Goal: Task Accomplishment & Management: Manage account settings

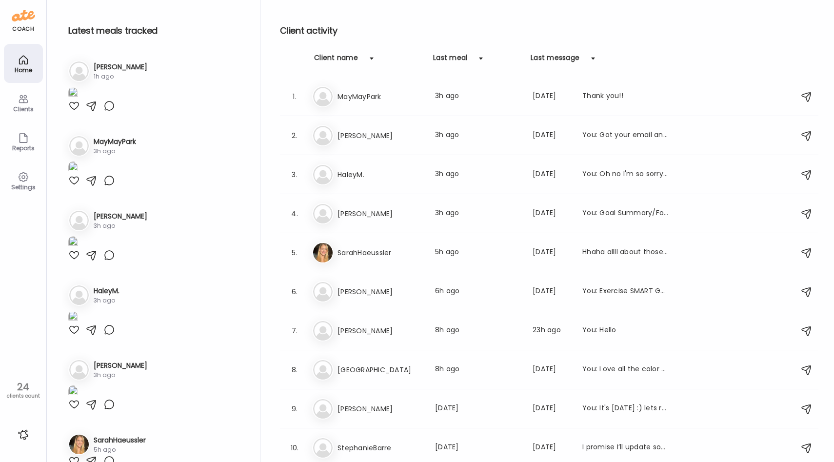
click at [21, 433] on div at bounding box center [24, 435] width 16 height 16
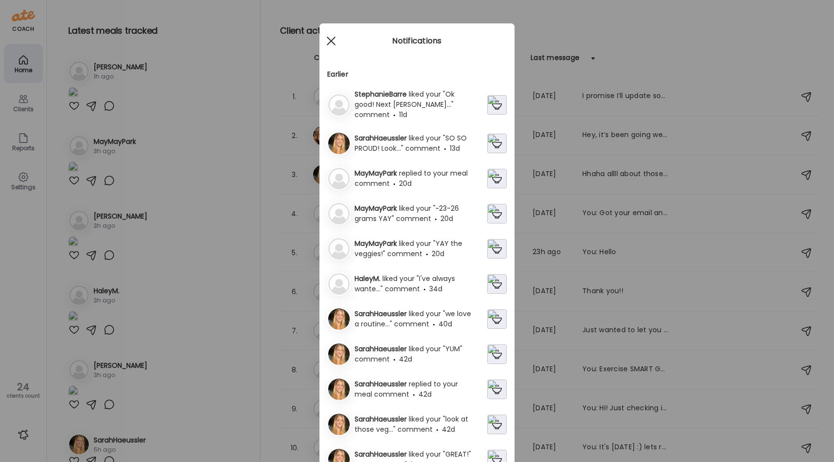
click at [332, 36] on div at bounding box center [331, 41] width 20 height 20
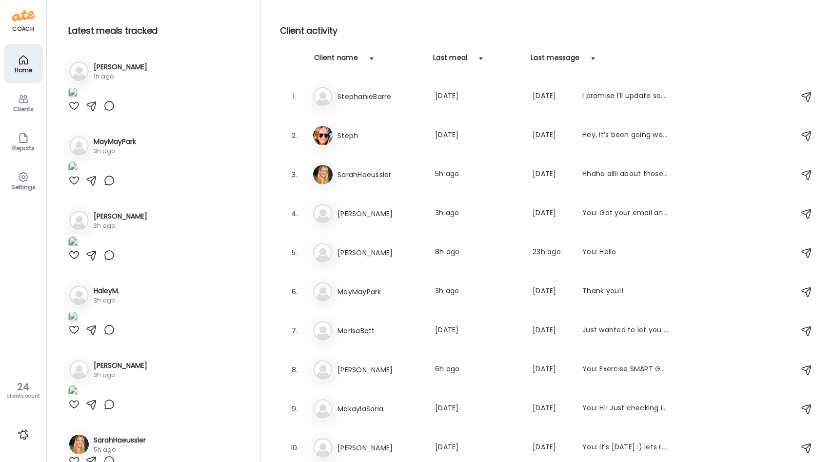
click at [25, 180] on icon at bounding box center [23, 177] width 9 height 9
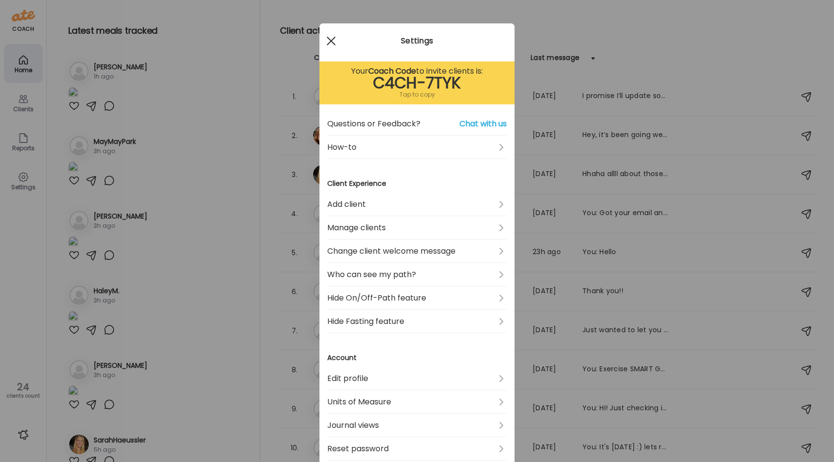
click at [331, 39] on div at bounding box center [331, 41] width 20 height 20
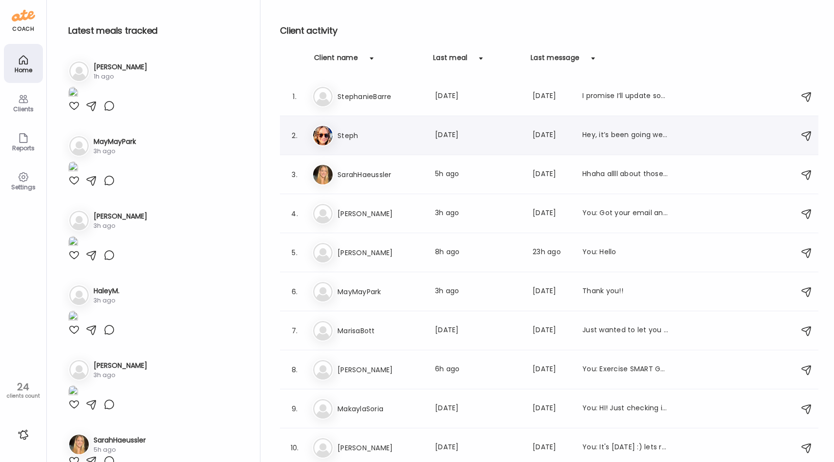
click at [383, 128] on div "St Steph Last meal: [DATE] Last message: [DATE] Hey, it’s been going well. I ha…" at bounding box center [550, 135] width 477 height 21
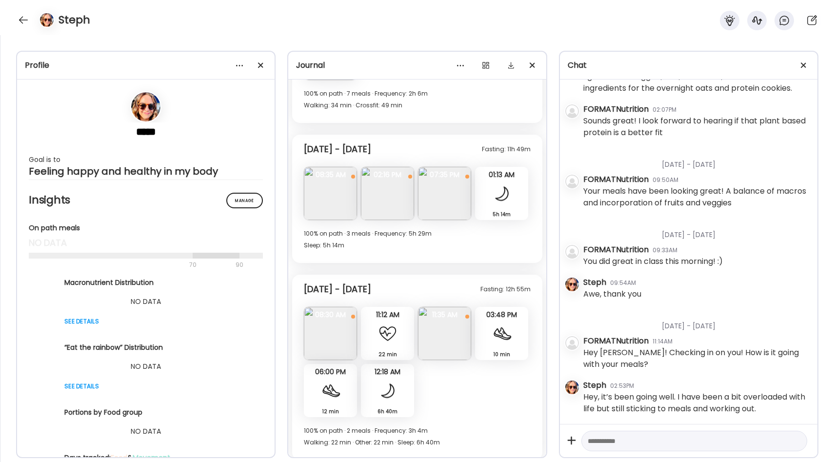
scroll to position [834, 0]
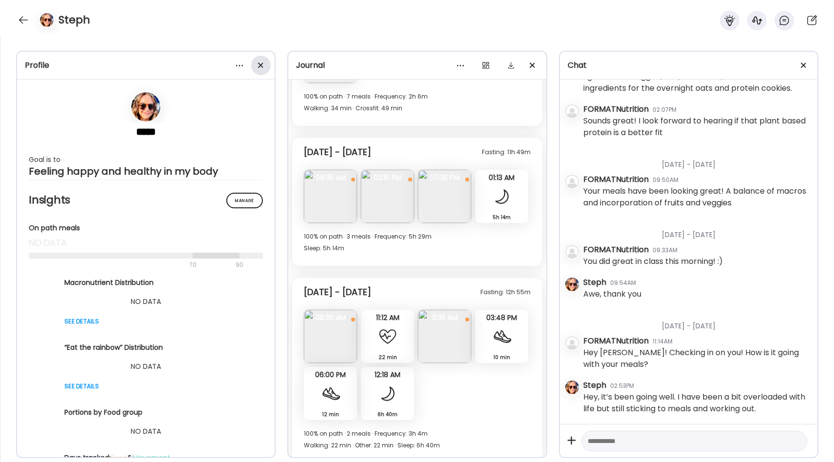
click at [264, 66] on div at bounding box center [261, 66] width 20 height 20
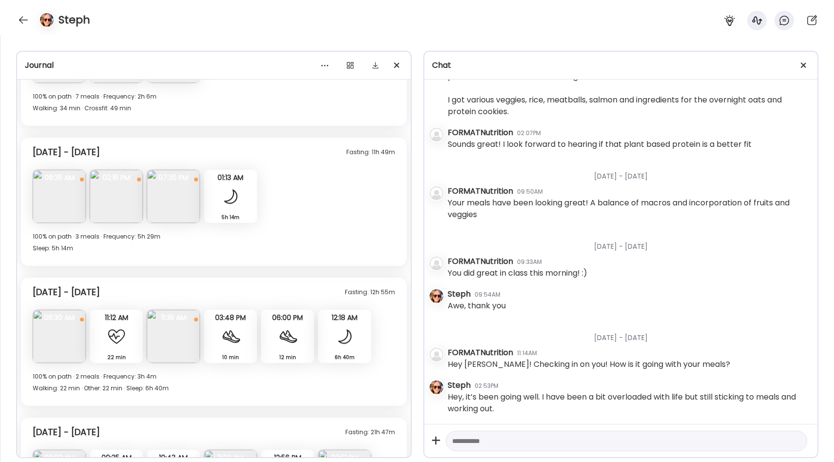
scroll to position [720, 0]
click at [803, 63] on div at bounding box center [804, 66] width 20 height 20
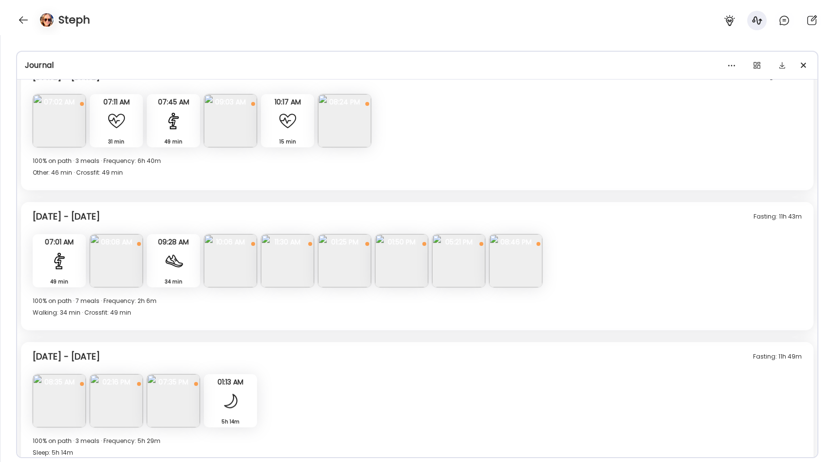
scroll to position [355, 0]
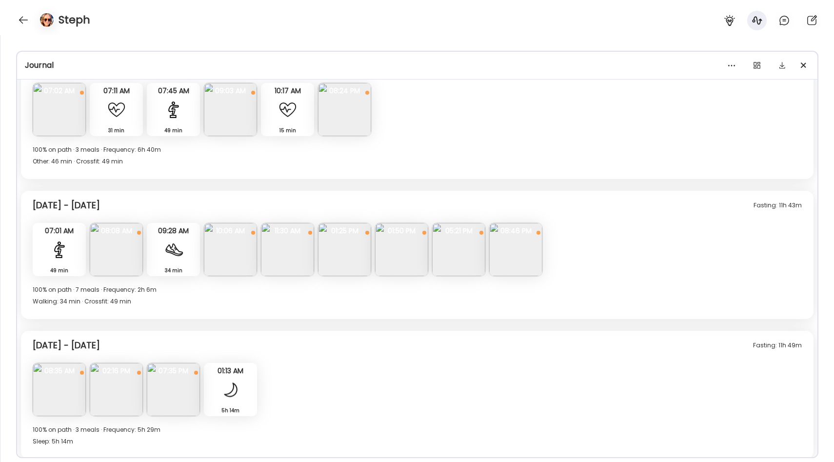
click at [71, 252] on div "49 min Crossfit" at bounding box center [59, 249] width 53 height 53
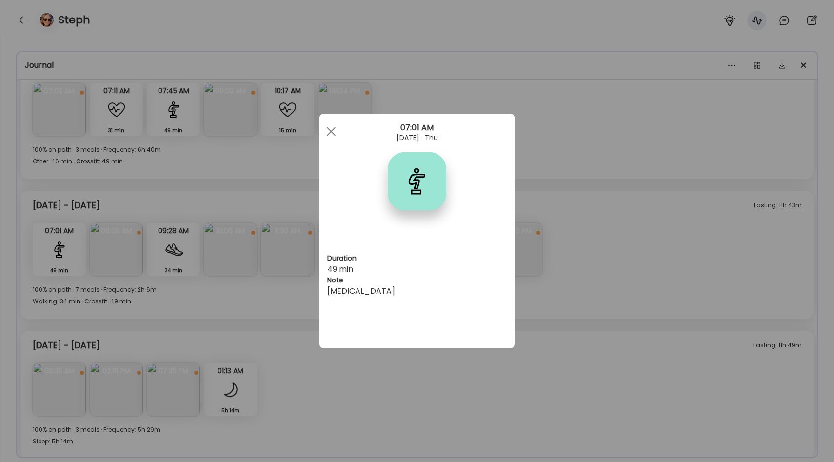
click at [71, 252] on div "Ate Coach Dashboard Wahoo! It’s official Take a moment to set up your Coach Pro…" at bounding box center [417, 231] width 834 height 462
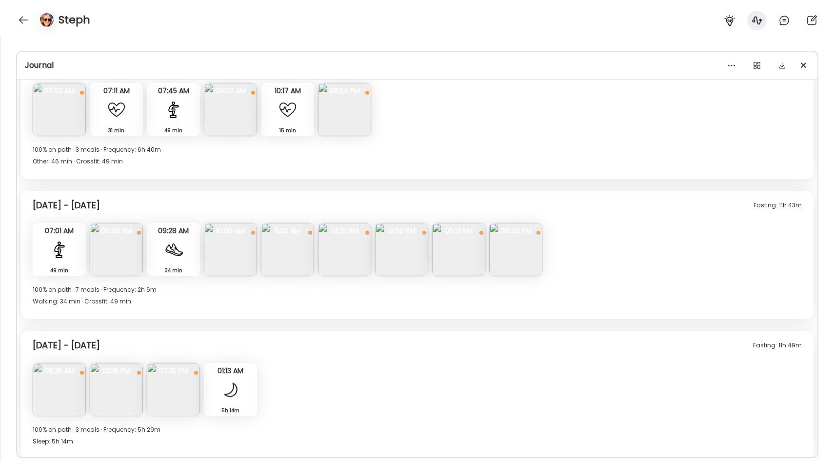
click at [174, 247] on div at bounding box center [174, 250] width 20 height 20
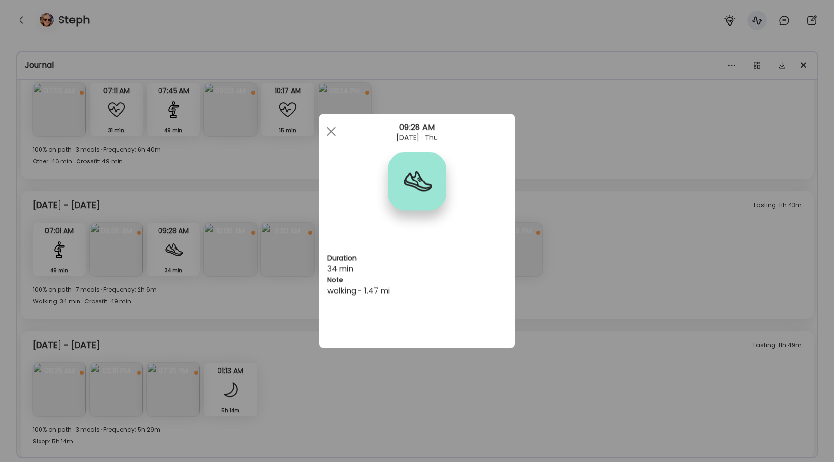
click at [174, 247] on div "Ate Coach Dashboard Wahoo! It’s official Take a moment to set up your Coach Pro…" at bounding box center [417, 231] width 834 height 462
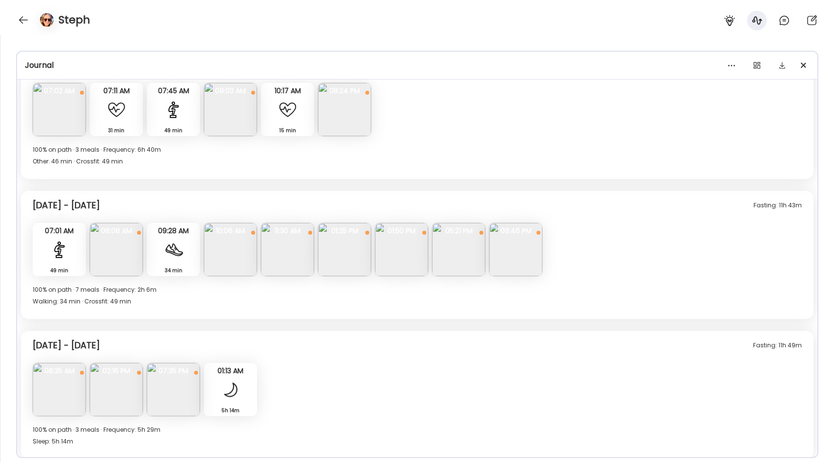
scroll to position [315, 0]
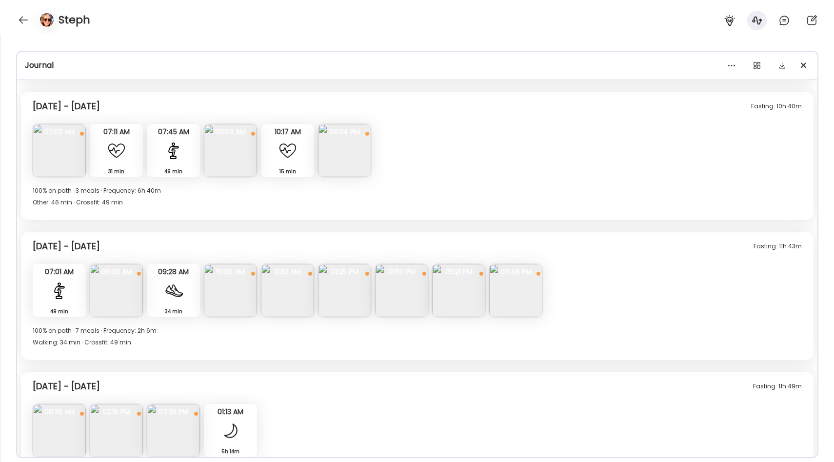
click at [185, 151] on div "49 min Crossfit" at bounding box center [173, 150] width 53 height 53
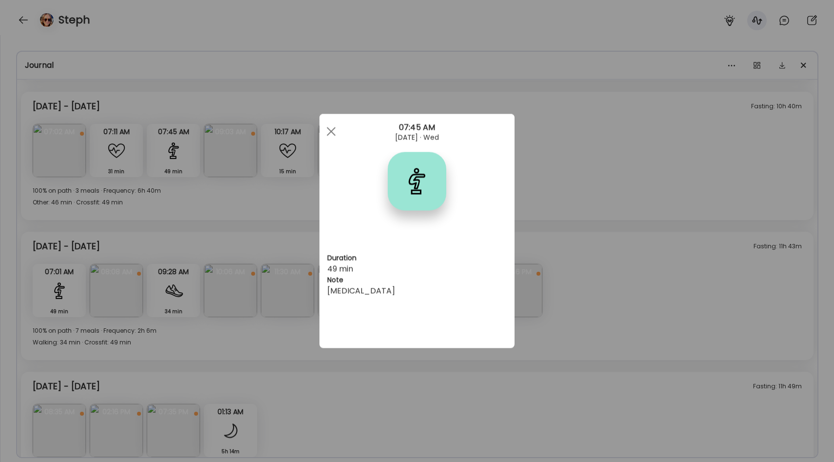
click at [185, 151] on div "Ate Coach Dashboard Wahoo! It’s official Take a moment to set up your Coach Pro…" at bounding box center [417, 231] width 834 height 462
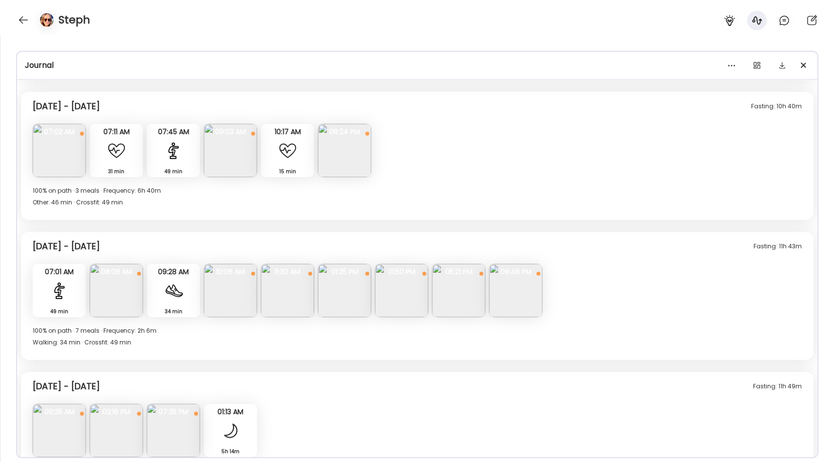
scroll to position [321, 0]
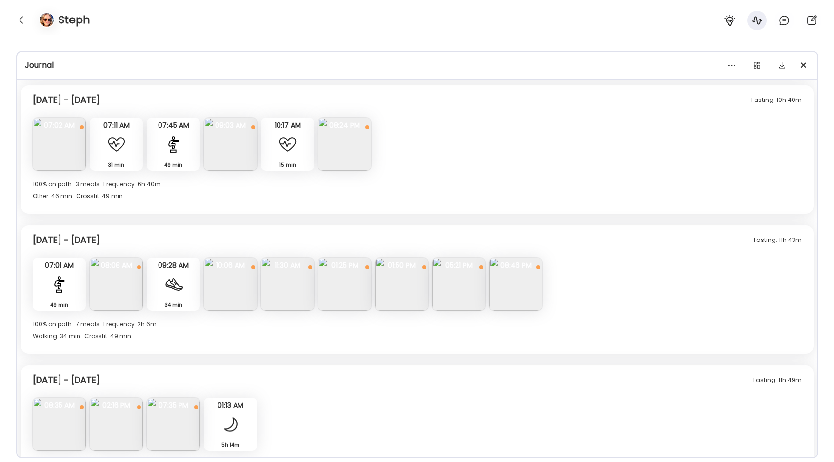
click at [227, 148] on img at bounding box center [230, 144] width 53 height 53
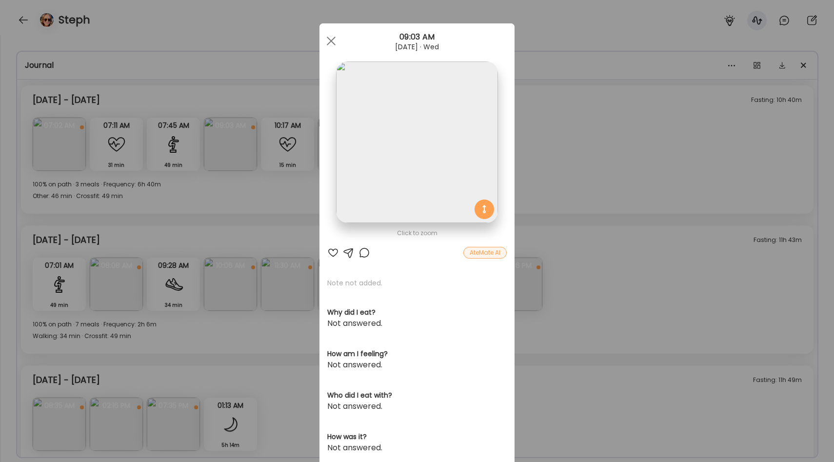
click at [227, 148] on div "Ate Coach Dashboard Wahoo! It’s official Take a moment to set up your Coach Pro…" at bounding box center [417, 231] width 834 height 462
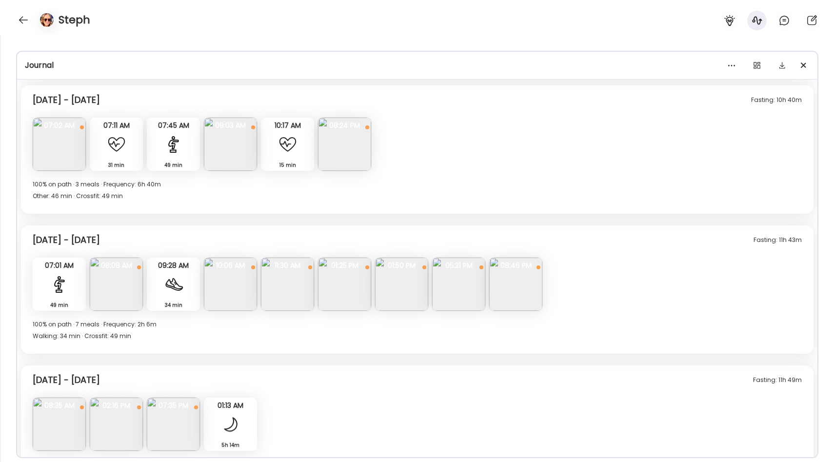
click at [408, 245] on div "Fasting: 11h 43m [DATE] - [DATE]" at bounding box center [417, 237] width 769 height 23
click at [755, 66] on div at bounding box center [757, 66] width 20 height 20
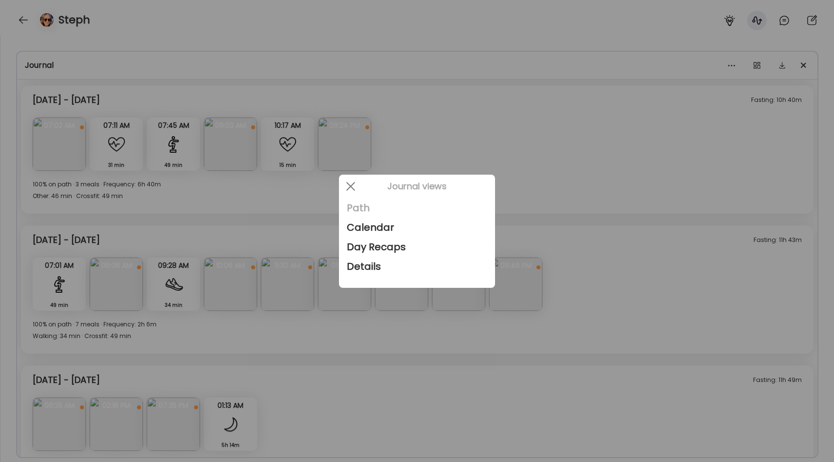
click at [356, 203] on div "Path" at bounding box center [417, 208] width 140 height 20
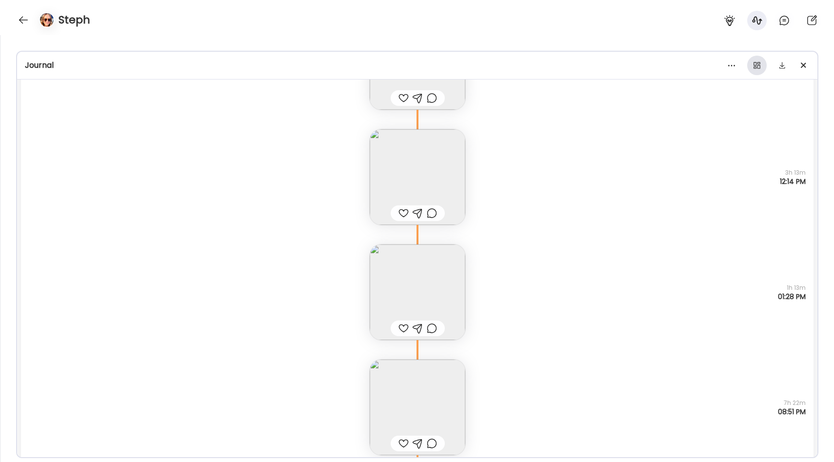
click at [757, 68] on div at bounding box center [757, 66] width 20 height 20
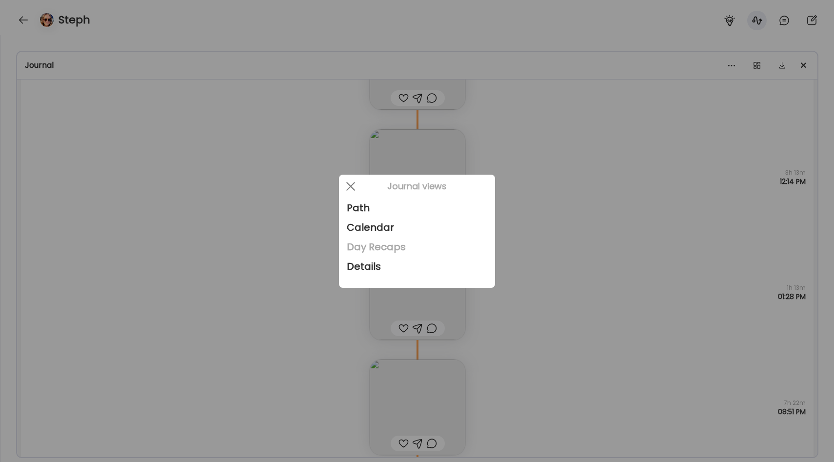
click at [381, 248] on div "Day Recaps" at bounding box center [417, 247] width 140 height 20
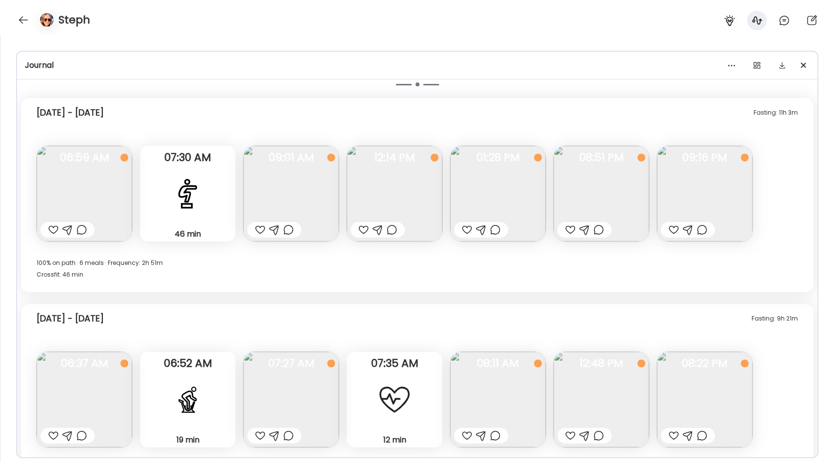
scroll to position [1602, 0]
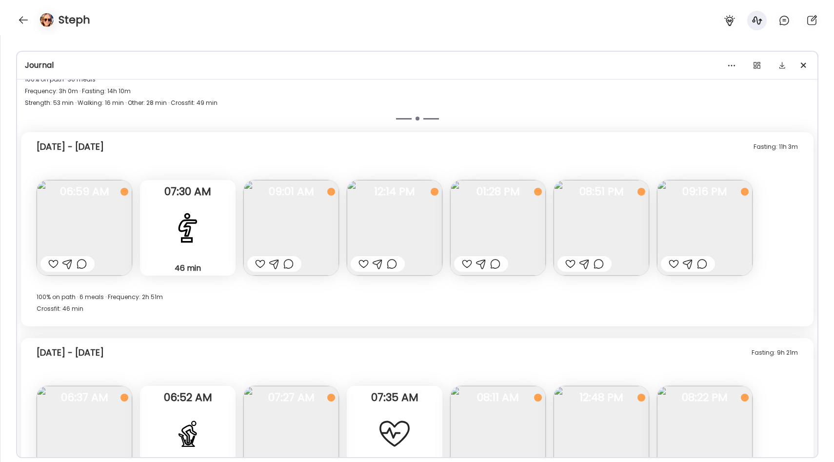
click at [499, 225] on img at bounding box center [498, 228] width 96 height 96
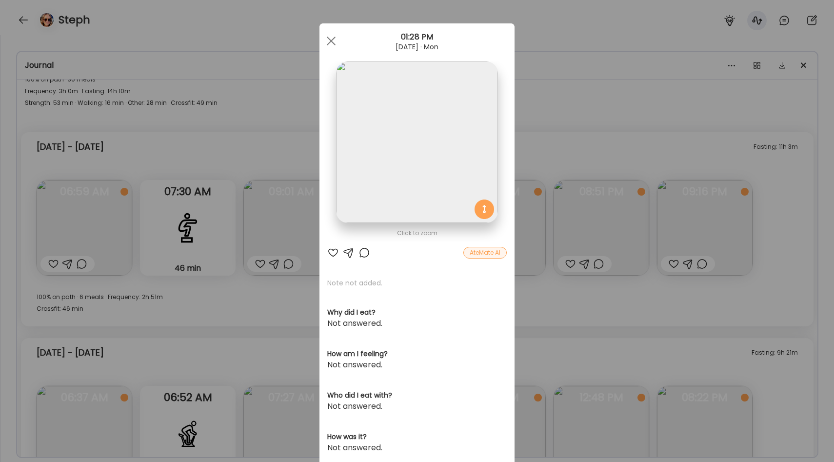
click at [248, 293] on div "Ate Coach Dashboard Wahoo! It’s official Take a moment to set up your Coach Pro…" at bounding box center [417, 231] width 834 height 462
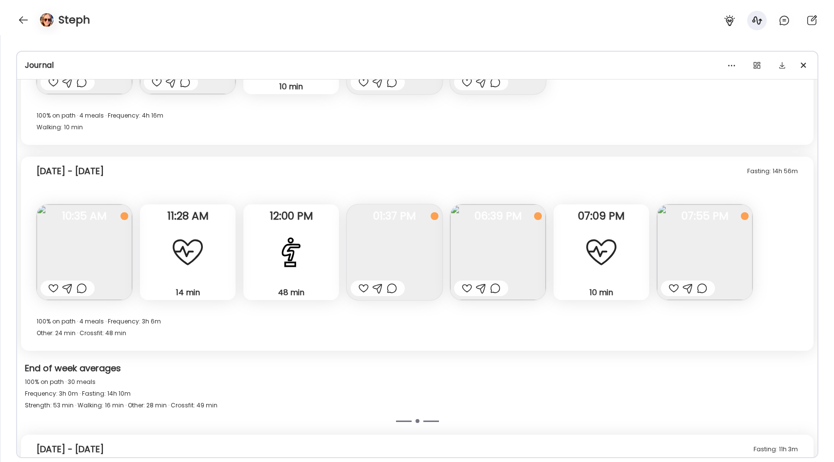
scroll to position [1298, 0]
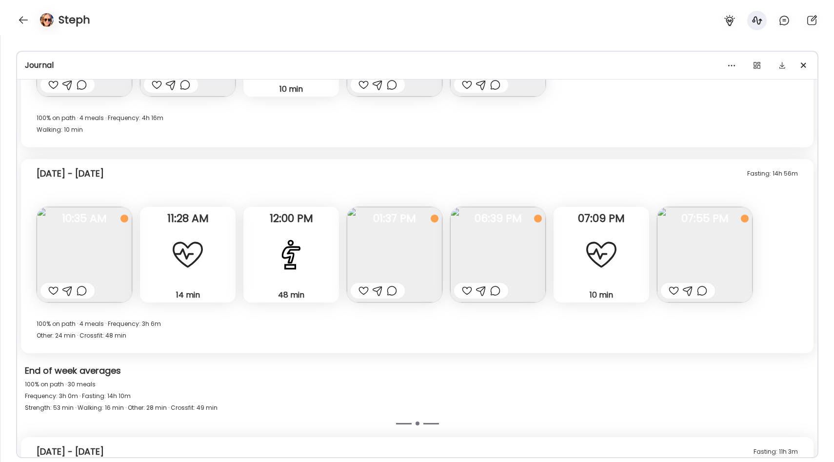
click at [492, 223] on span "06:39 PM" at bounding box center [498, 218] width 96 height 9
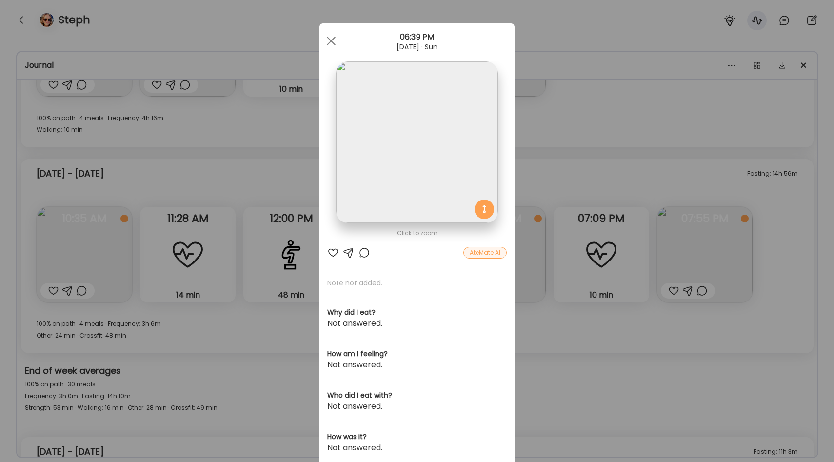
click at [262, 285] on div "Ate Coach Dashboard Wahoo! It’s official Take a moment to set up your Coach Pro…" at bounding box center [417, 231] width 834 height 462
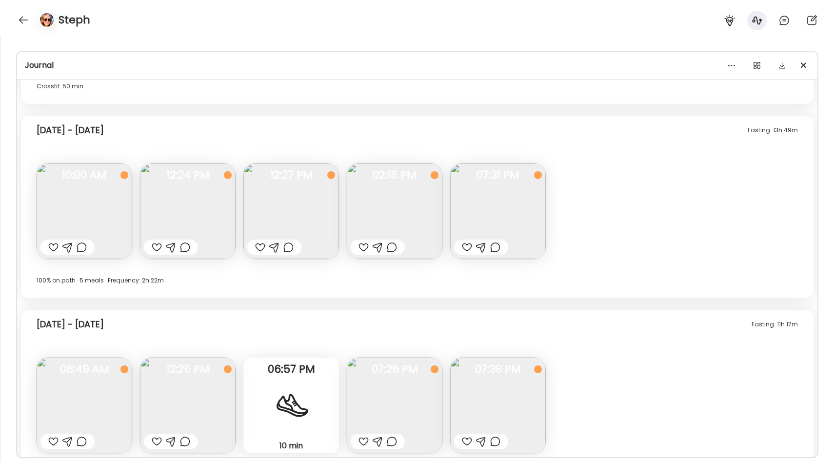
scroll to position [919, 0]
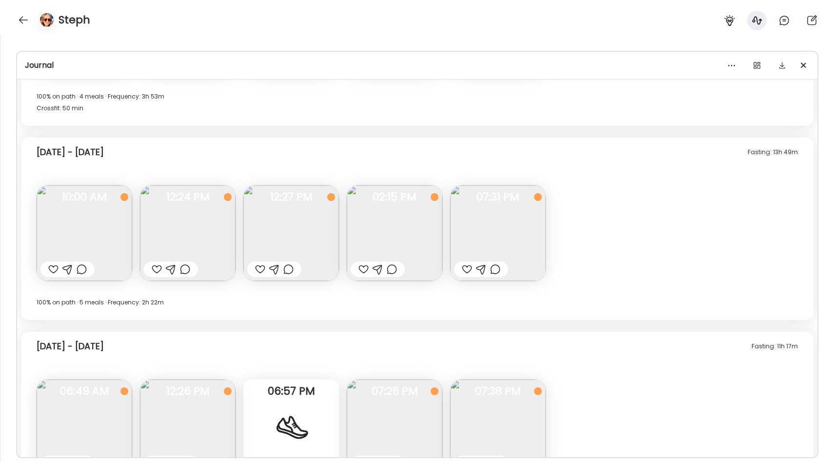
click at [59, 215] on img at bounding box center [85, 233] width 96 height 96
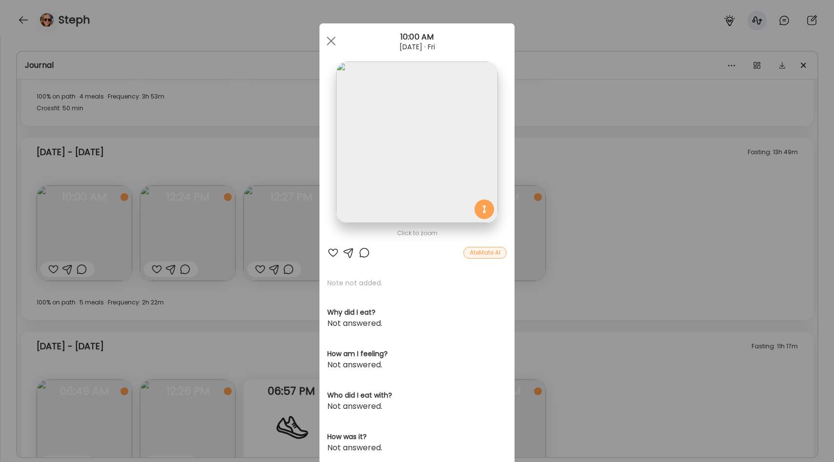
click at [251, 151] on div "Ate Coach Dashboard Wahoo! It’s official Take a moment to set up your Coach Pro…" at bounding box center [417, 231] width 834 height 462
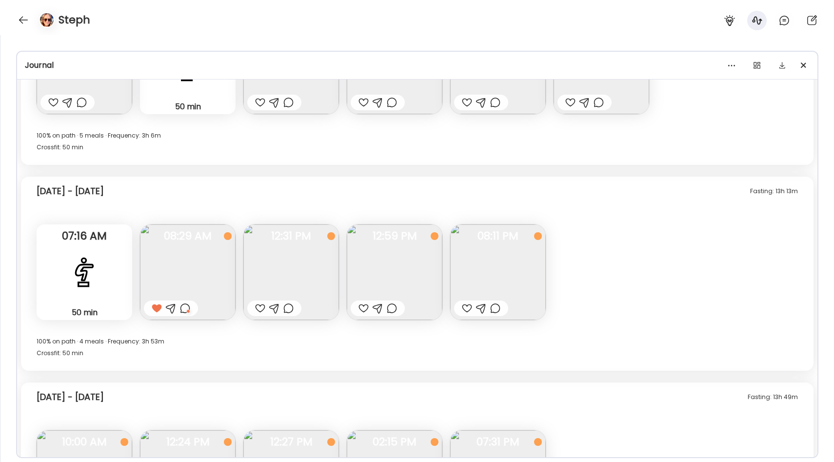
scroll to position [673, 0]
click at [182, 294] on img at bounding box center [188, 273] width 96 height 96
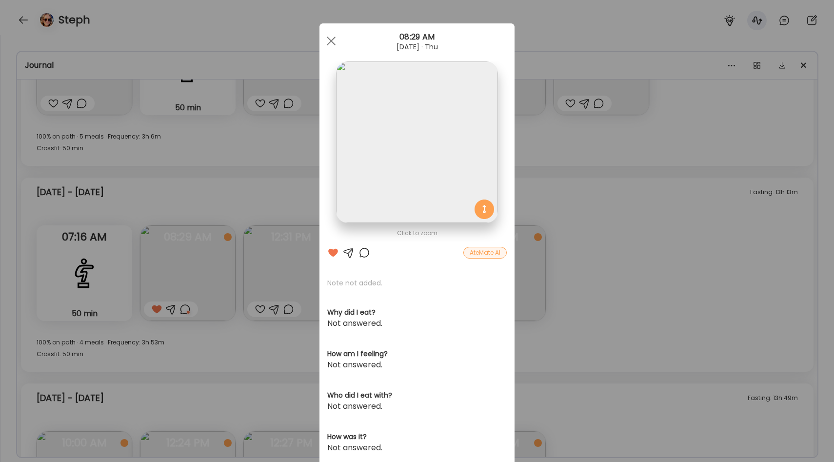
click at [362, 255] on div at bounding box center [364, 253] width 12 height 12
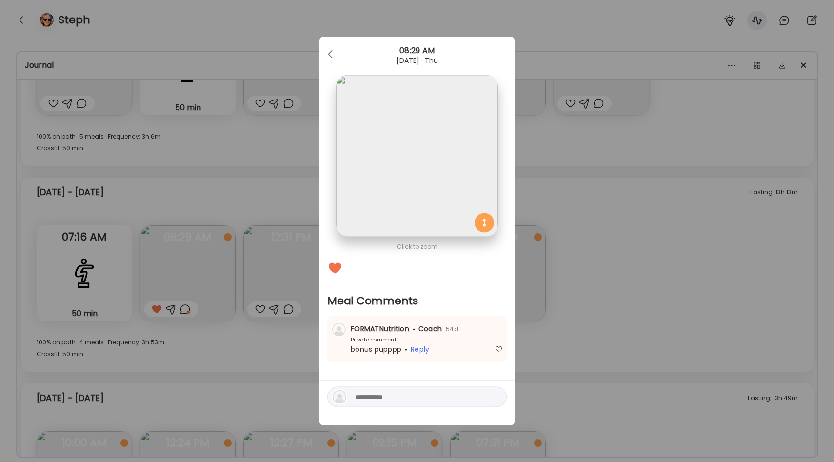
click at [257, 284] on div "Ate Coach Dashboard Wahoo! It’s official Take a moment to set up your Coach Pro…" at bounding box center [417, 231] width 834 height 462
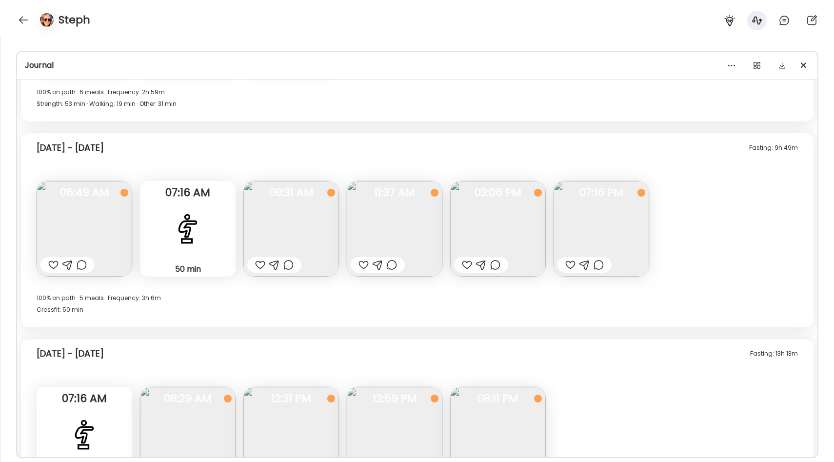
scroll to position [515, 0]
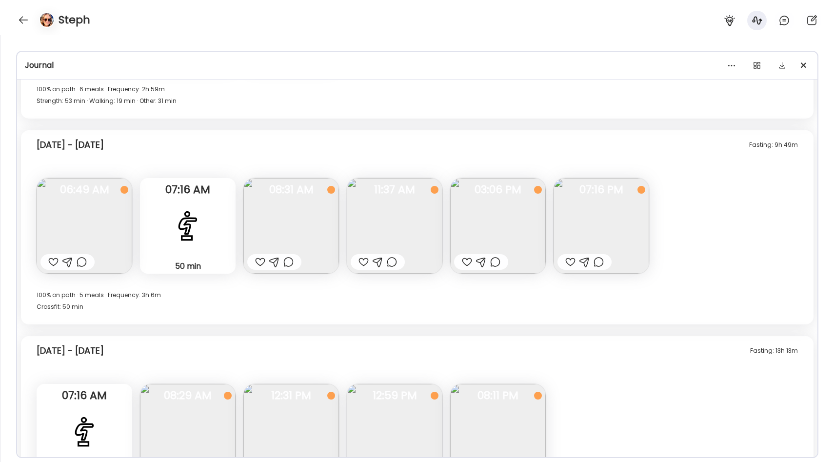
click at [381, 216] on img at bounding box center [395, 226] width 96 height 96
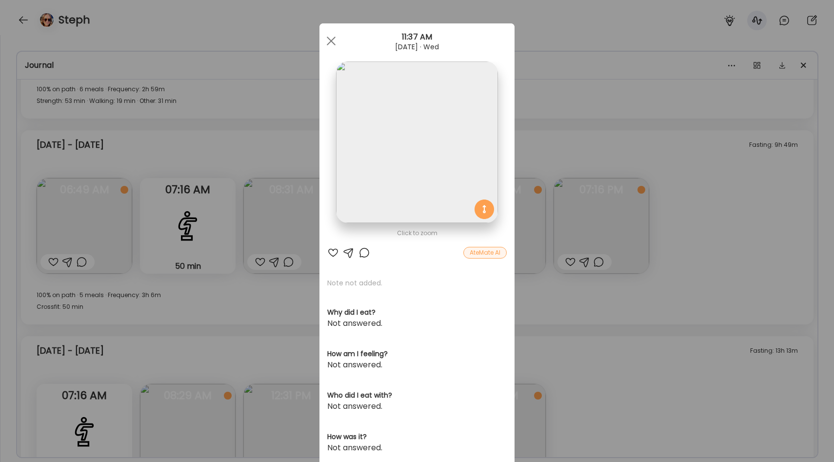
click at [283, 303] on div "Ate Coach Dashboard Wahoo! It’s official Take a moment to set up your Coach Pro…" at bounding box center [417, 231] width 834 height 462
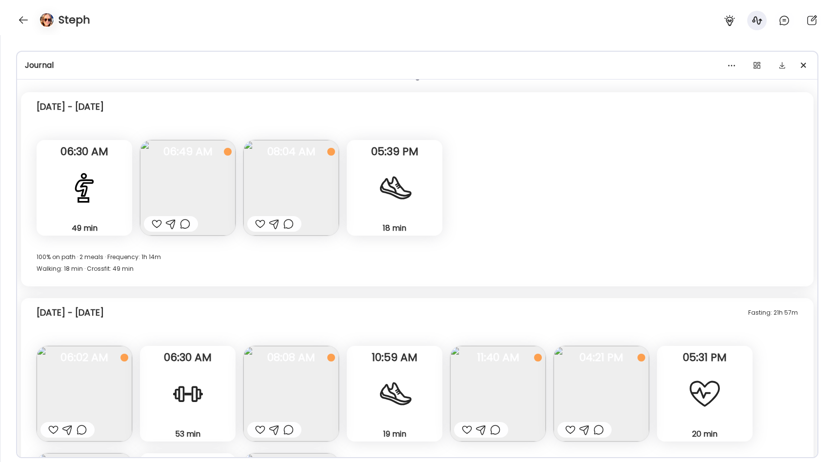
scroll to position [1559, 0]
click at [27, 21] on div at bounding box center [24, 20] width 16 height 16
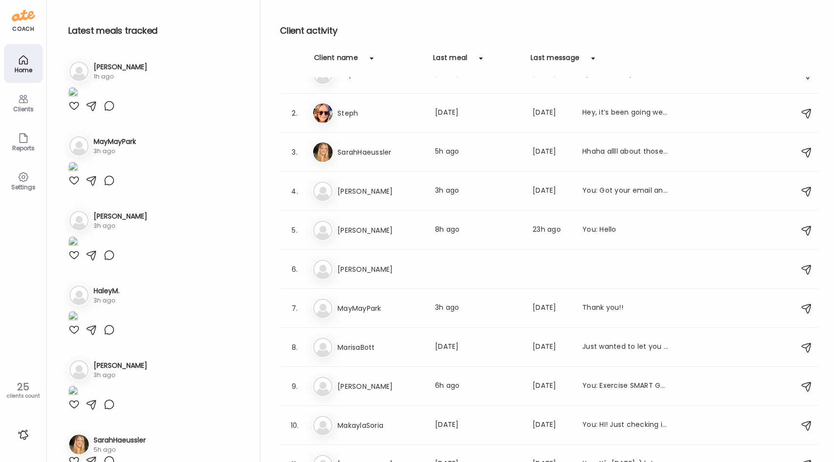
scroll to position [0, 0]
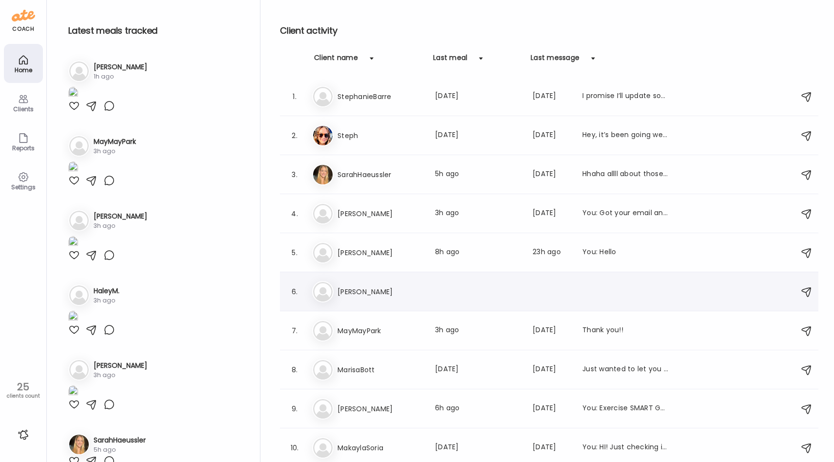
click at [459, 282] on div "Me [PERSON_NAME]" at bounding box center [550, 291] width 477 height 21
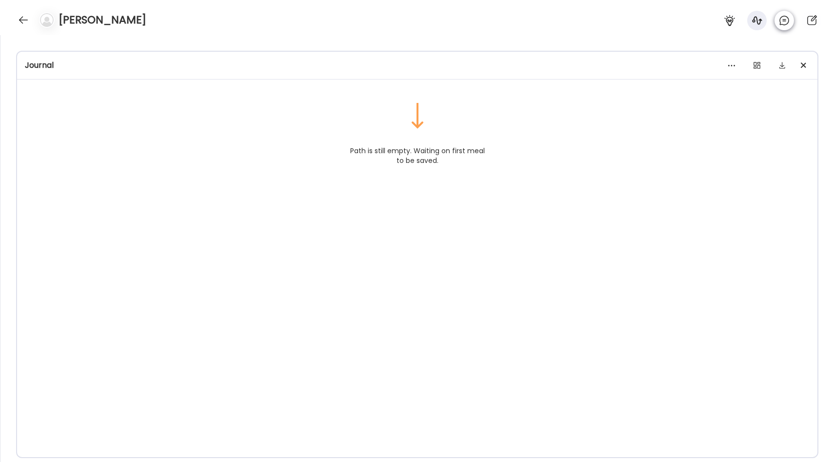
click at [789, 25] on icon at bounding box center [784, 21] width 12 height 12
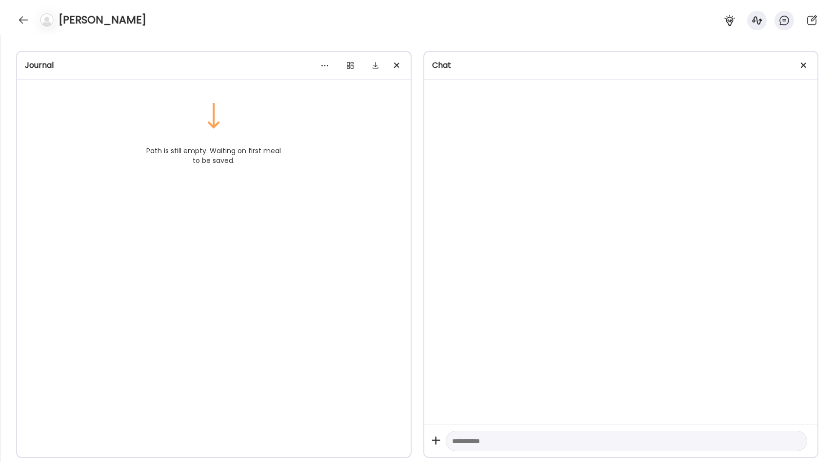
click at [508, 439] on textarea at bounding box center [618, 441] width 332 height 12
type textarea "**********"
click at [728, 20] on icon at bounding box center [729, 20] width 10 height 11
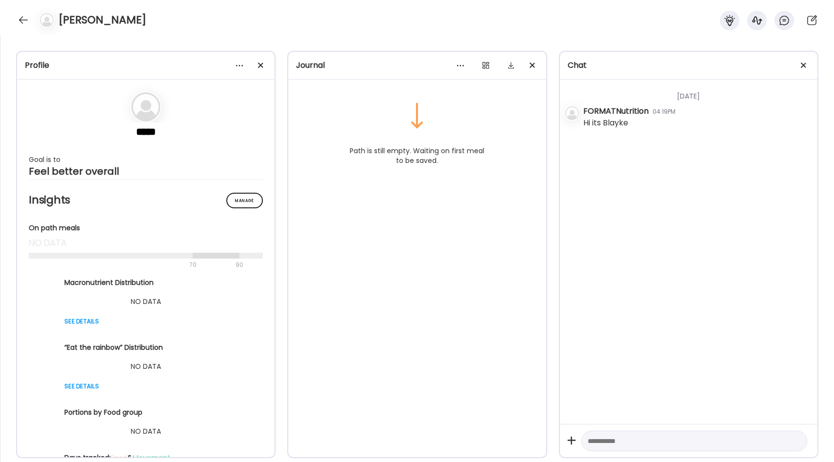
click at [622, 440] on textarea at bounding box center [686, 441] width 196 height 12
click at [21, 22] on div at bounding box center [24, 20] width 16 height 16
